Goal: Task Accomplishment & Management: Use online tool/utility

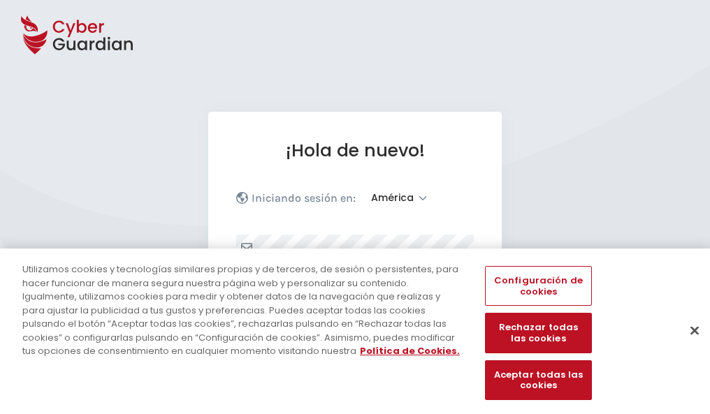
select select "América"
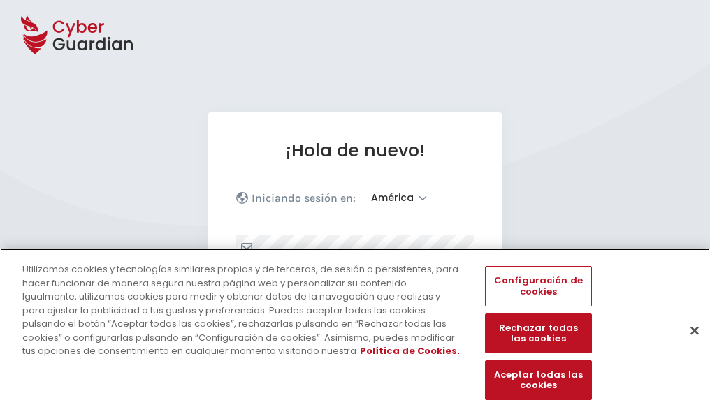
scroll to position [182, 0]
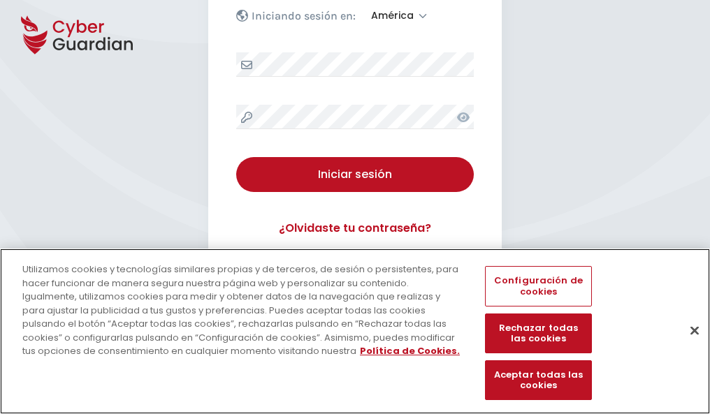
click at [688, 345] on button "Cerrar" at bounding box center [694, 330] width 31 height 31
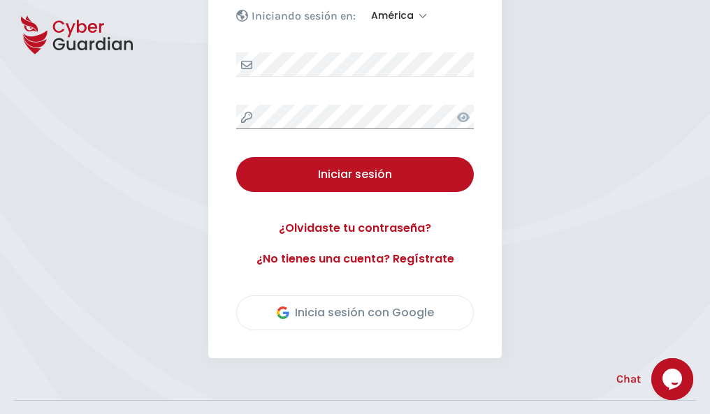
scroll to position [317, 0]
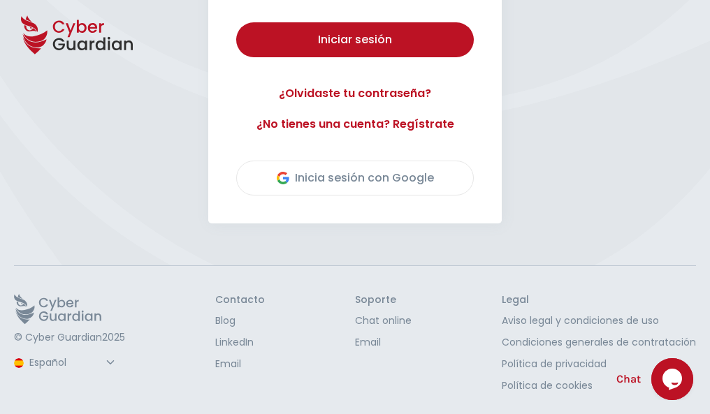
click at [236, 22] on button "Iniciar sesión" at bounding box center [355, 39] width 238 height 35
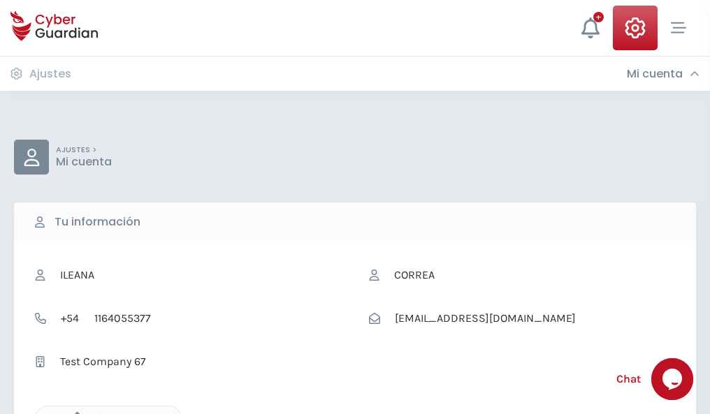
click at [73, 413] on icon "button" at bounding box center [74, 418] width 12 height 12
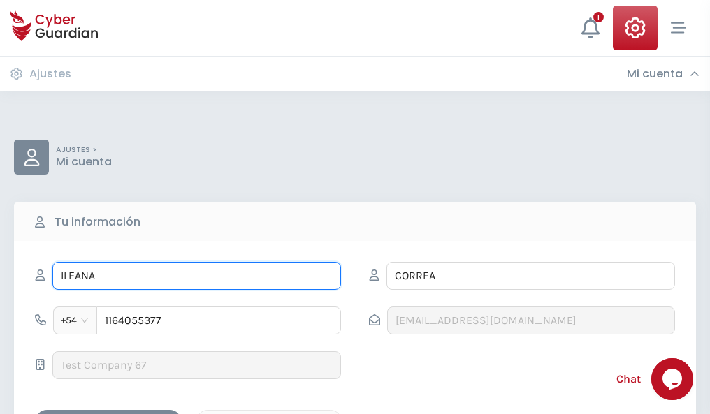
click at [196, 276] on input "ILEANA" at bounding box center [196, 276] width 289 height 28
type input "I"
type input "Leyre"
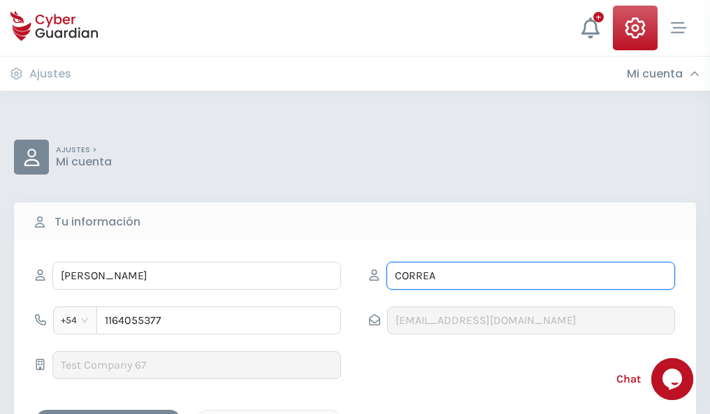
click at [530, 276] on input "CORREA" at bounding box center [531, 276] width 289 height 28
type input "C"
type input "Expósito"
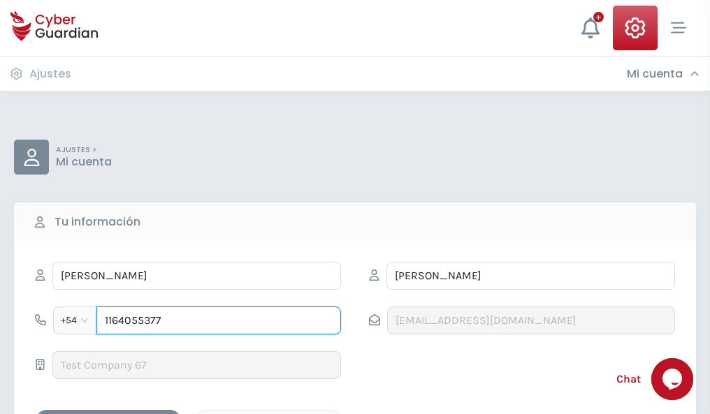
click at [219, 321] on input "1164055377" at bounding box center [218, 321] width 245 height 28
type input "1"
type input "4971635906"
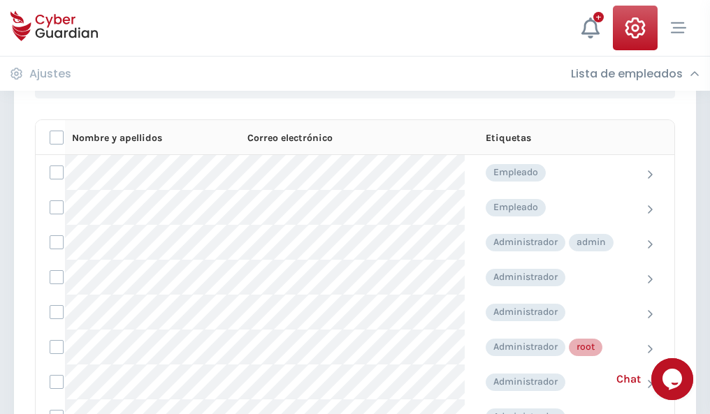
scroll to position [703, 0]
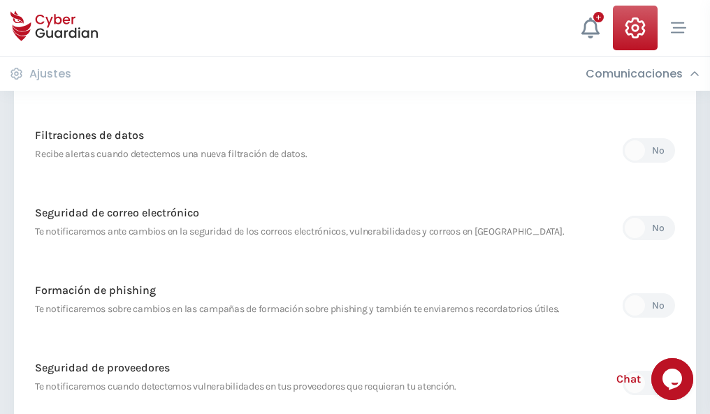
scroll to position [736, 0]
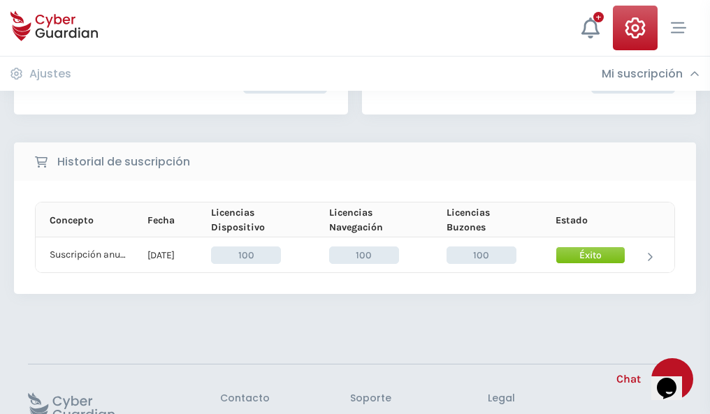
scroll to position [354, 0]
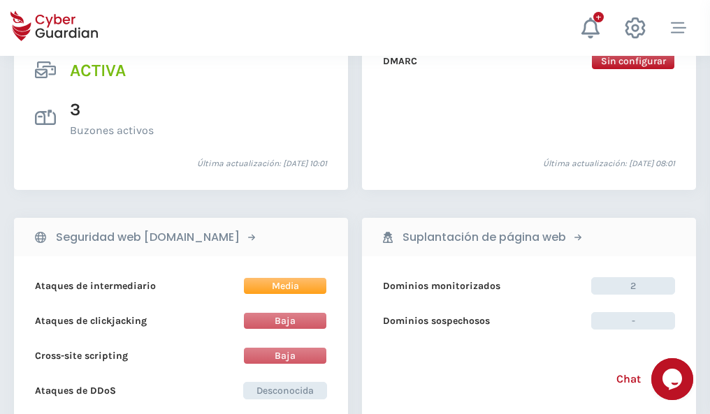
scroll to position [1420, 0]
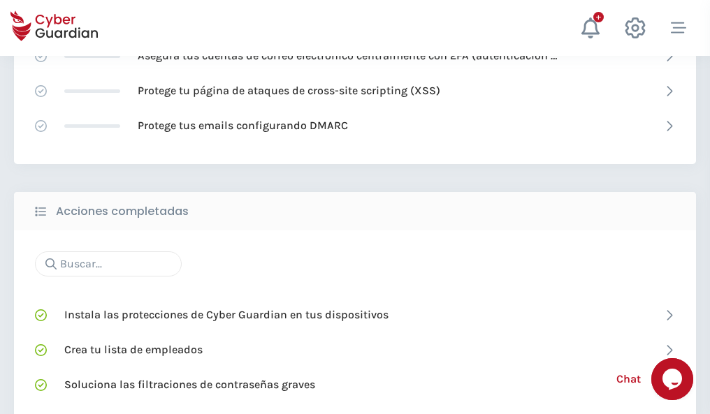
scroll to position [931, 0]
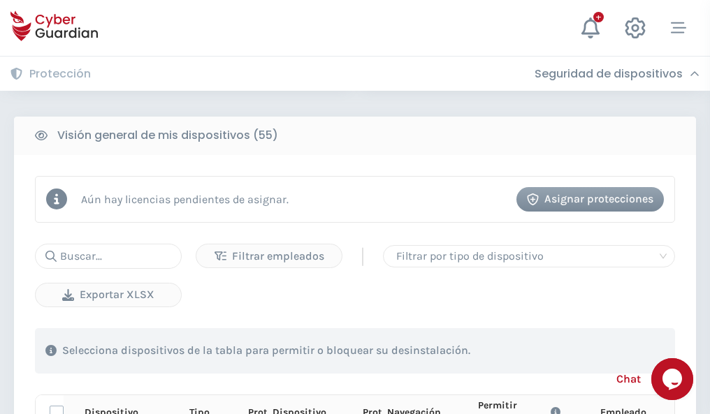
scroll to position [1235, 0]
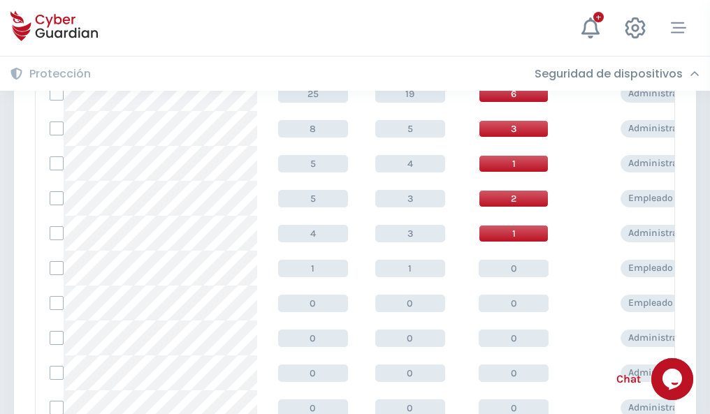
scroll to position [705, 0]
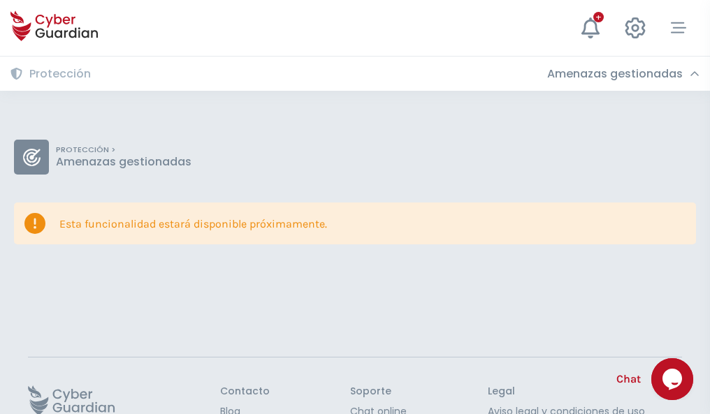
scroll to position [91, 0]
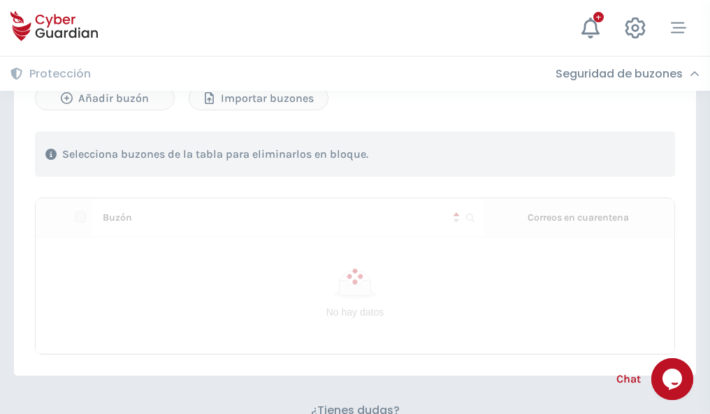
scroll to position [598, 0]
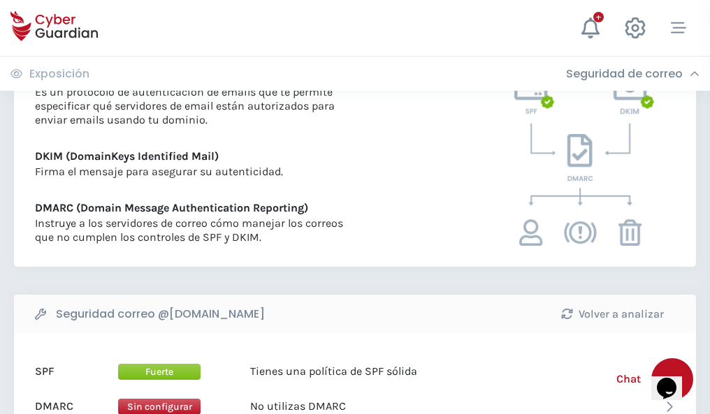
scroll to position [754, 0]
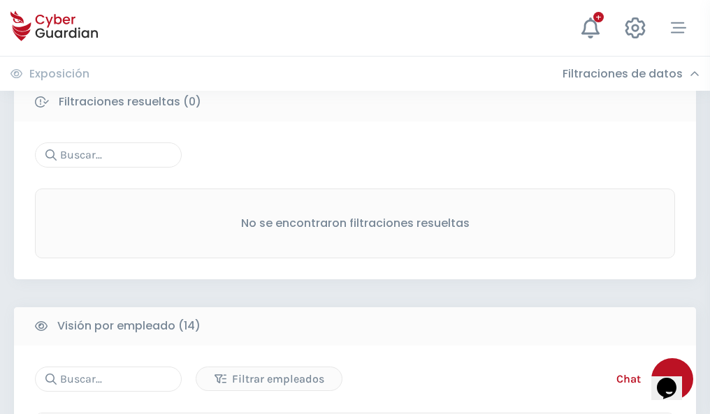
scroll to position [1262, 0]
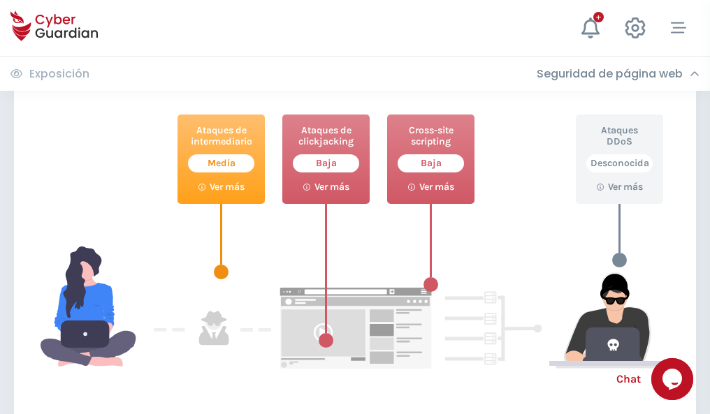
scroll to position [761, 0]
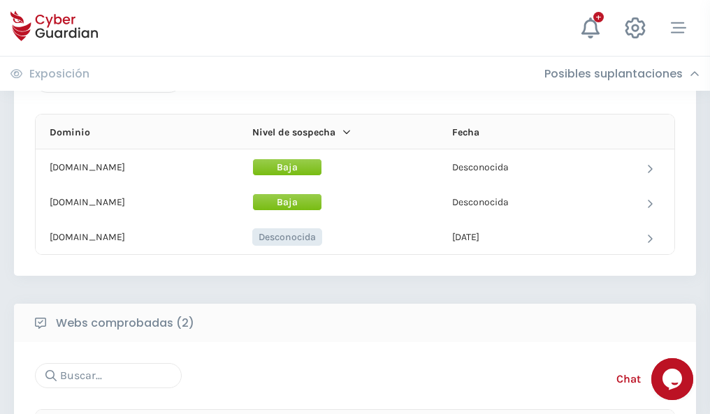
scroll to position [839, 0]
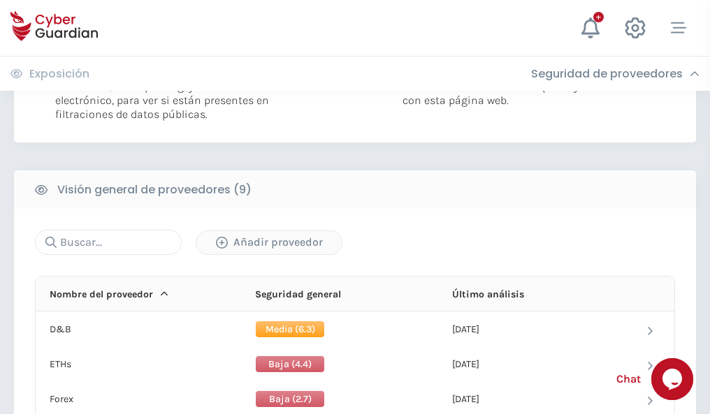
scroll to position [1006, 0]
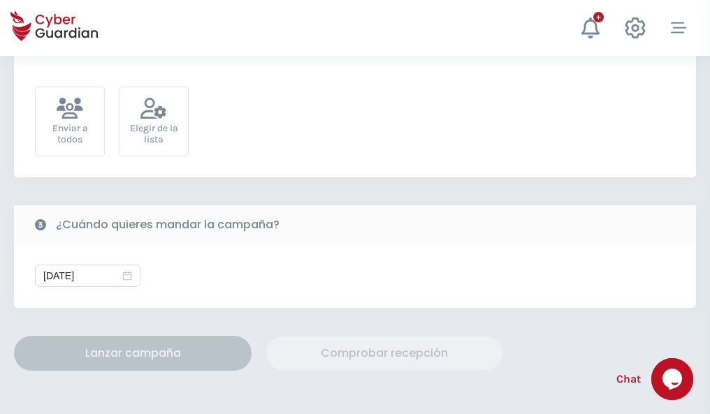
scroll to position [512, 0]
